Goal: Task Accomplishment & Management: Manage account settings

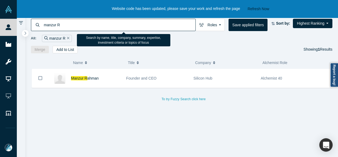
click at [42, 25] on div "manzur R" at bounding box center [113, 25] width 165 height 12
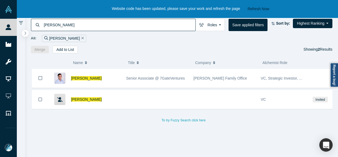
type input "[PERSON_NAME]"
click at [326, 118] on div "To try Fuzzy Search click here" at bounding box center [184, 117] width 306 height 13
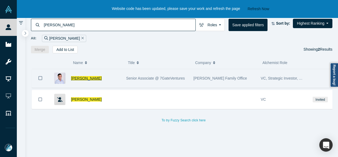
click at [86, 77] on span "[PERSON_NAME]" at bounding box center [86, 78] width 31 height 4
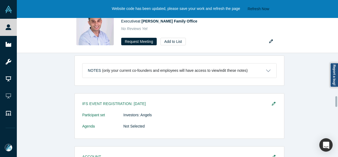
scroll to position [420, 0]
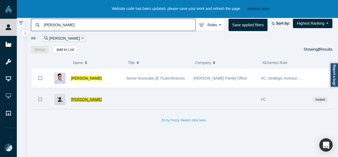
click at [87, 97] on span "[PERSON_NAME]" at bounding box center [86, 99] width 31 height 4
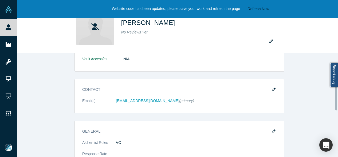
scroll to position [134, 0]
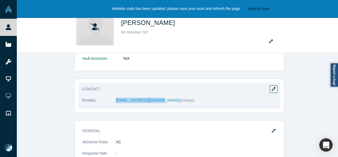
drag, startPoint x: 113, startPoint y: 102, endPoint x: 154, endPoint y: 103, distance: 41.1
click at [154, 103] on dl "Email(s) [EMAIL_ADDRESS][DOMAIN_NAME] (primary)" at bounding box center [179, 102] width 194 height 11
copy dl "[EMAIL_ADDRESS][DOMAIN_NAME]"
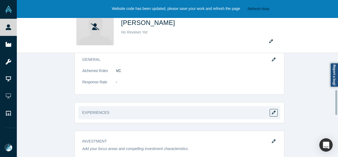
scroll to position [214, 0]
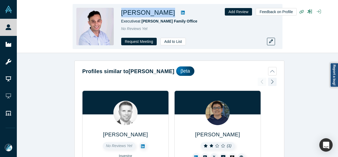
drag, startPoint x: 120, startPoint y: 15, endPoint x: 166, endPoint y: 14, distance: 45.9
click at [166, 14] on div "Shahab Samimi Executive at Samimi Family Office No Reviews Yet Request Meeting …" at bounding box center [178, 26] width 210 height 45
copy div "[PERSON_NAME]"
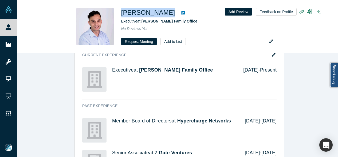
scroll to position [588, 0]
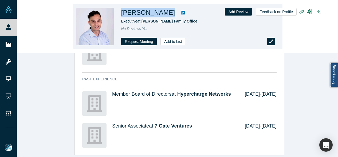
click at [270, 43] on button "button" at bounding box center [271, 41] width 8 height 7
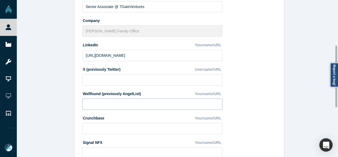
scroll to position [107, 0]
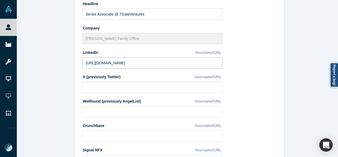
drag, startPoint x: 149, startPoint y: 61, endPoint x: 81, endPoint y: 61, distance: 68.1
click at [82, 61] on input "https://linkedin.com/in/ssamimi" at bounding box center [152, 62] width 140 height 11
paste input "www.linkedin.com/in/shahabsamimi/"
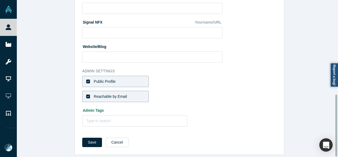
scroll to position [239, 0]
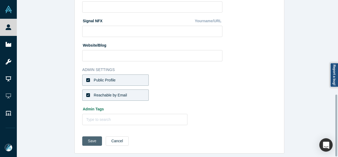
type input "https://www.linkedin.com/in/shahabsamimi/"
click at [93, 139] on button "Save" at bounding box center [92, 140] width 20 height 9
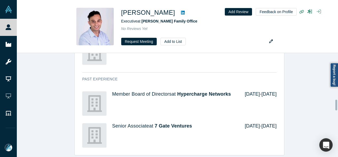
scroll to position [0, 0]
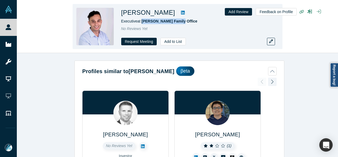
drag, startPoint x: 181, startPoint y: 21, endPoint x: 142, endPoint y: 24, distance: 39.6
click at [142, 24] on div "Shahab Samimi Executive at Samimi Family Office No Reviews Yet Request Meeting …" at bounding box center [196, 26] width 150 height 37
copy span "[PERSON_NAME] Family Office"
click at [162, 22] on span "[PERSON_NAME] Family Office" at bounding box center [170, 21] width 56 height 4
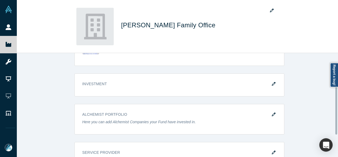
scroll to position [80, 0]
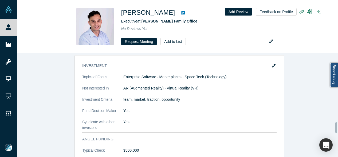
scroll to position [615, 0]
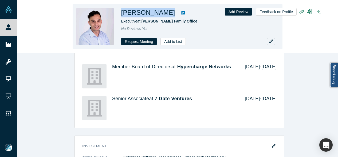
drag, startPoint x: 121, startPoint y: 14, endPoint x: 166, endPoint y: 15, distance: 45.4
click at [166, 15] on div "Shahab Samimi Executive at Samimi Family Office No Reviews Yet Request Meeting …" at bounding box center [178, 26] width 210 height 45
copy div "[PERSON_NAME]"
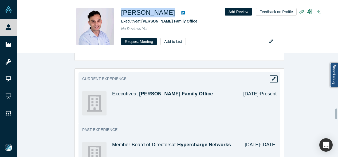
scroll to position [535, 0]
